Goal: Find specific page/section: Find specific page/section

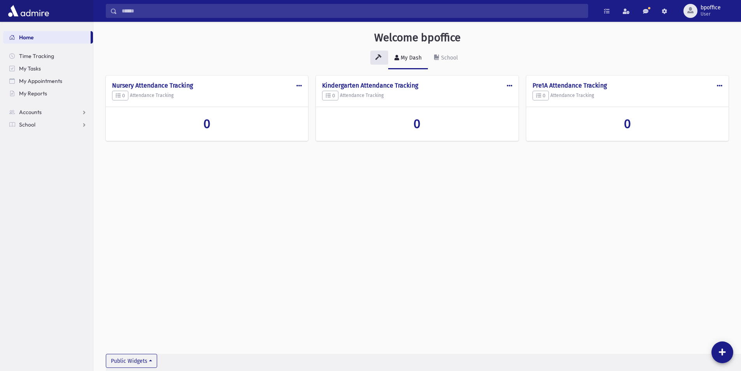
click at [545, 218] on div "Welcome bpoffice My Dash School Public Edit Delete Make Public Nursery Attendan…" at bounding box center [416, 196] width 647 height 349
click at [627, 12] on span at bounding box center [625, 11] width 7 height 5
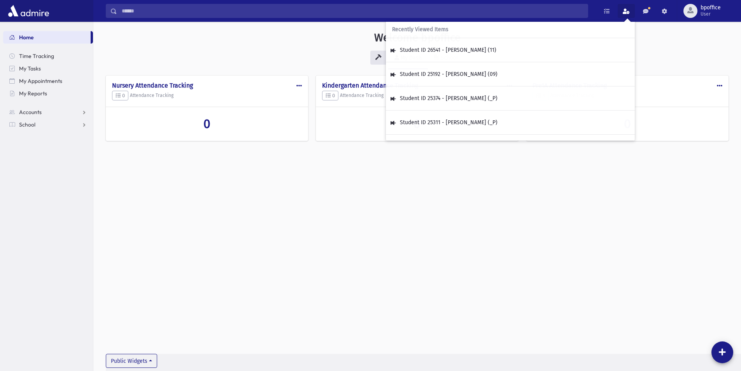
click at [627, 12] on span at bounding box center [625, 11] width 7 height 5
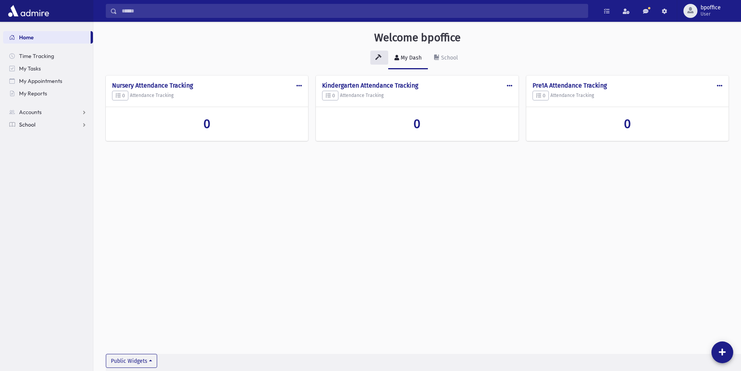
click at [33, 125] on span "School" at bounding box center [27, 124] width 16 height 7
click at [38, 151] on span "Attendance" at bounding box center [37, 149] width 29 height 7
click at [44, 163] on link "Entry" at bounding box center [48, 162] width 90 height 12
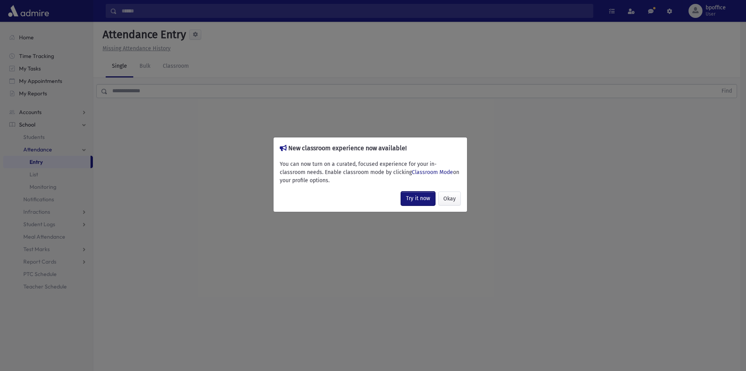
click at [416, 200] on link "Try it now" at bounding box center [418, 198] width 34 height 14
